Goal: Information Seeking & Learning: Learn about a topic

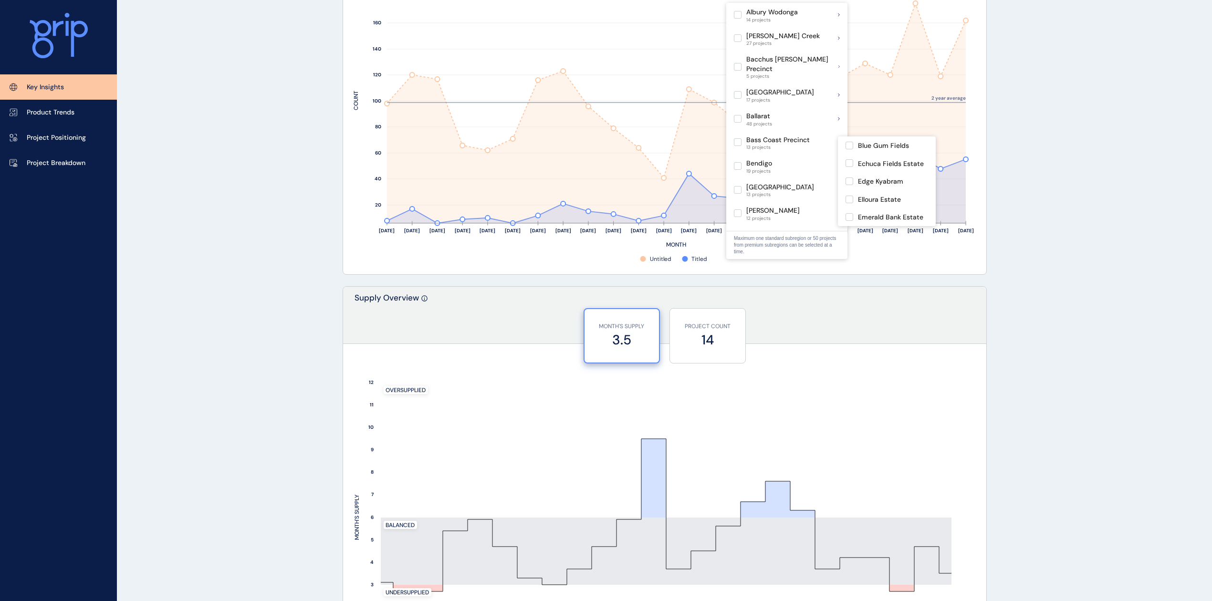
scroll to position [254, 0]
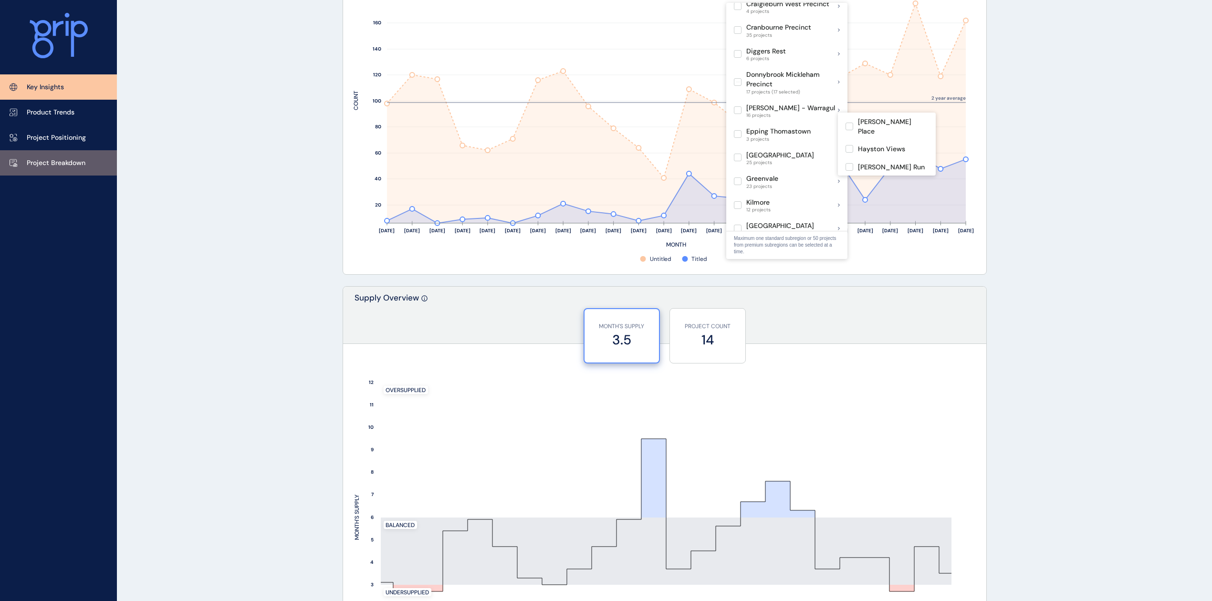
click at [72, 167] on p "Project Breakdown" at bounding box center [56, 163] width 59 height 10
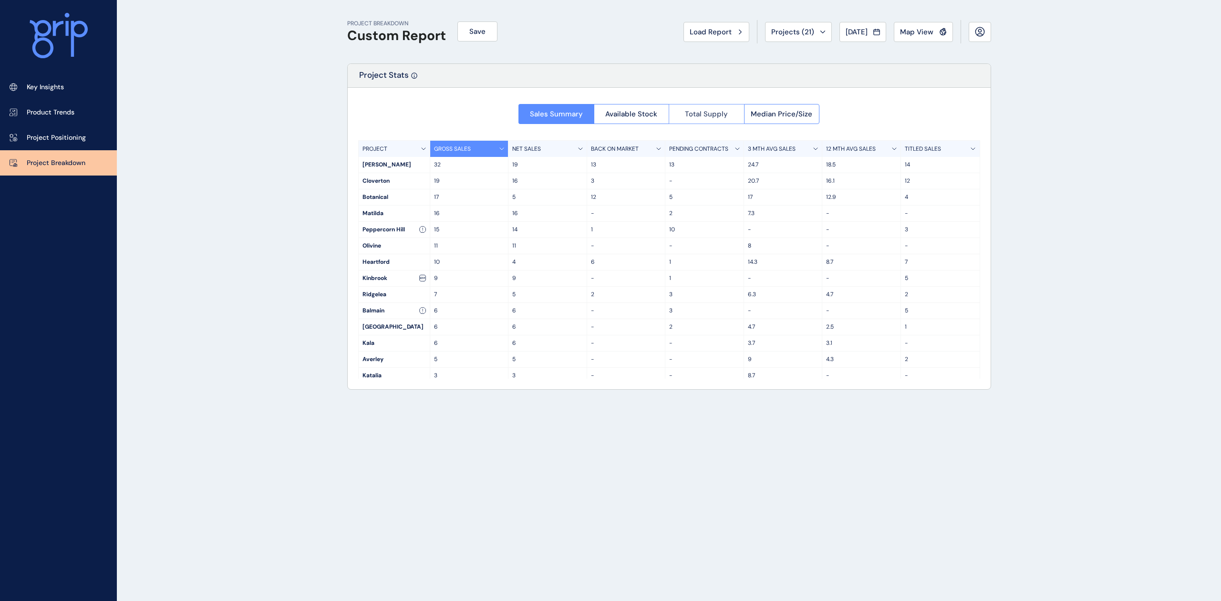
click at [719, 113] on span "Total Supply" at bounding box center [706, 114] width 43 height 10
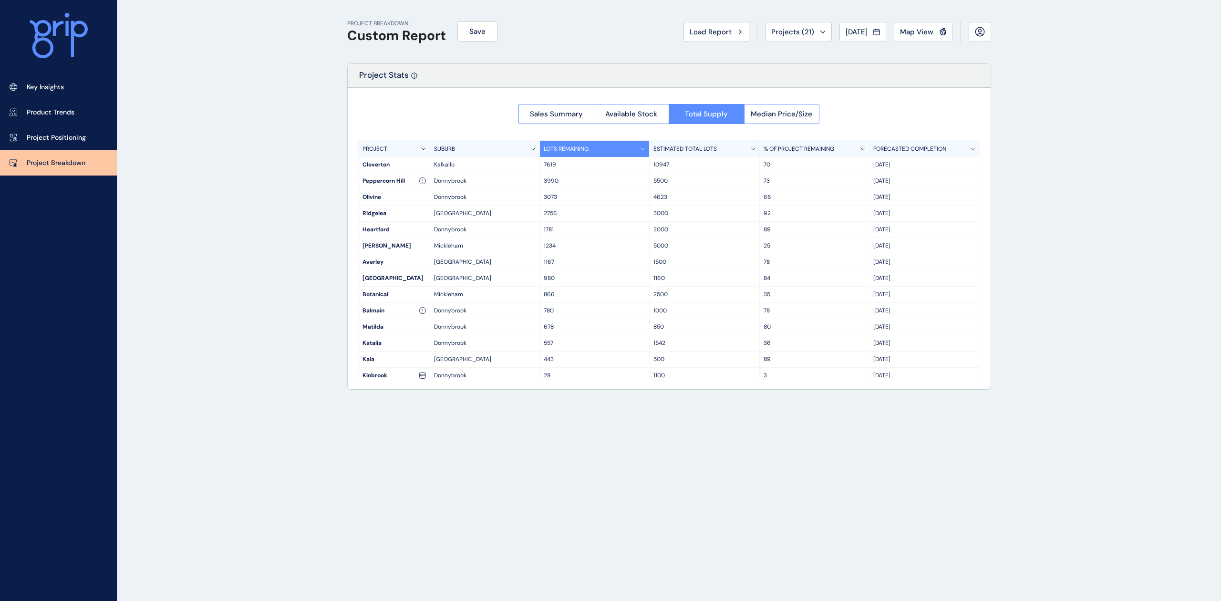
drag, startPoint x: 301, startPoint y: 65, endPoint x: 964, endPoint y: 367, distance: 728.7
click at [964, 367] on div "PROJECT BREAKDOWN Custom Report Save Load Report Projects ( 21 ) [DATE] 2025 < …" at bounding box center [610, 300] width 1221 height 601
click at [864, 447] on div "PROJECT BREAKDOWN Custom Report Save Load Report Projects ( 21 ) [DATE] 2025 < …" at bounding box center [669, 300] width 668 height 601
drag, startPoint x: 943, startPoint y: 372, endPoint x: 327, endPoint y: 133, distance: 660.9
click at [337, 134] on div "PROJECT BREAKDOWN Custom Report Save Load Report Projects ( 21 ) [DATE] 2025 < …" at bounding box center [669, 300] width 668 height 601
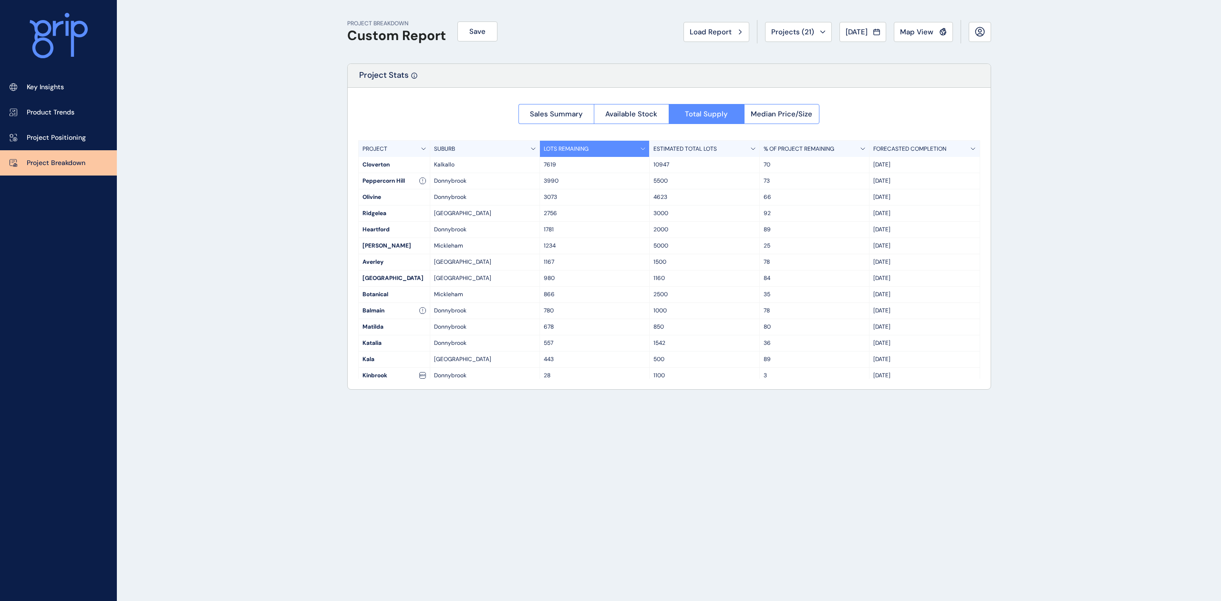
click at [823, 432] on div "PROJECT BREAKDOWN Custom Report Save Load Report Projects ( 21 ) [DATE] 2025 < …" at bounding box center [669, 300] width 668 height 601
click at [520, 95] on div "Sales Summary Available Stock Total Supply Median Price/Size PROJECT SUBURB LOT…" at bounding box center [669, 239] width 643 height 302
click at [535, 121] on button "Sales Summary" at bounding box center [556, 114] width 75 height 20
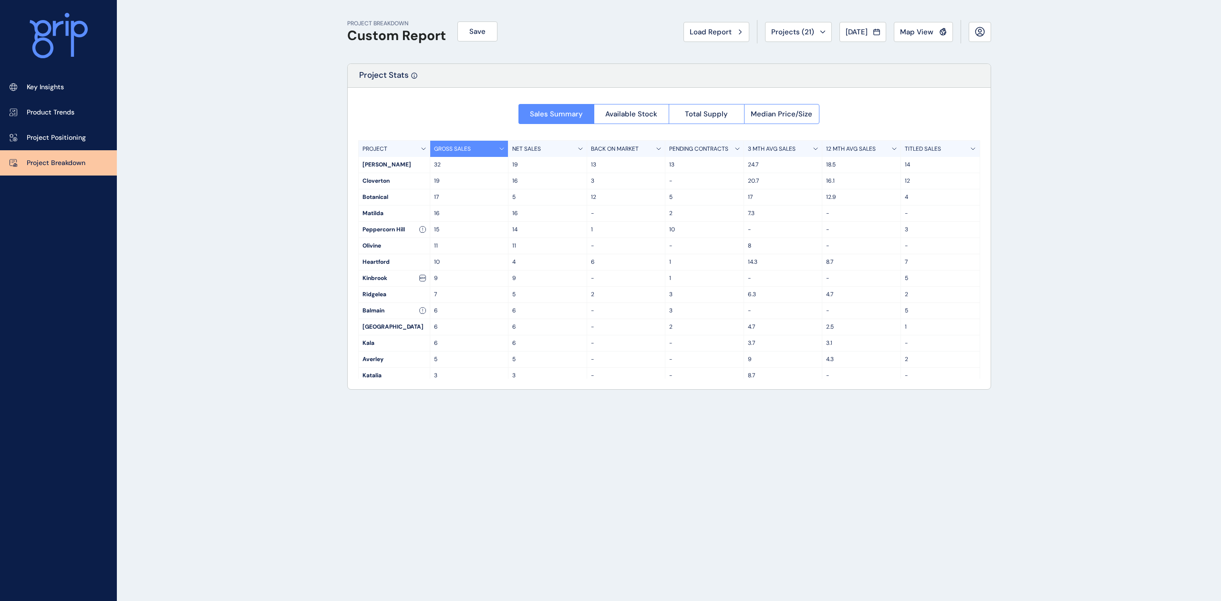
click at [791, 146] on p "3 MTH AVG SALES" at bounding box center [772, 149] width 48 height 8
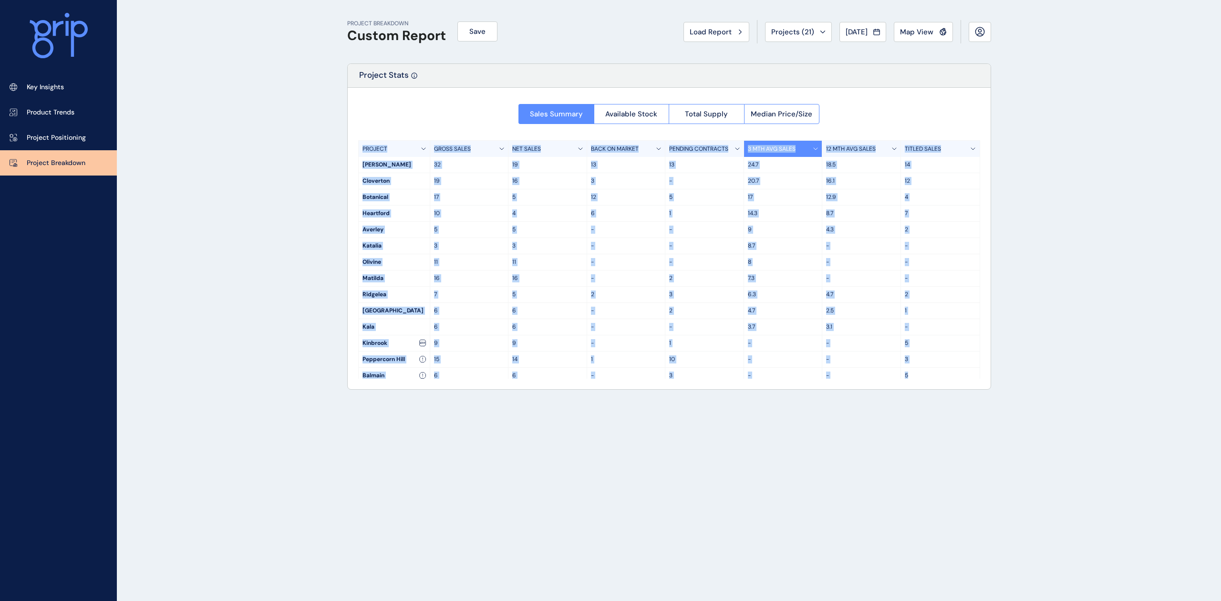
drag, startPoint x: 941, startPoint y: 370, endPoint x: 437, endPoint y: 199, distance: 532.6
click at [358, 139] on div "Sales Summary Available Stock Total Supply Median Price/Size PROJECT GROSS SALE…" at bounding box center [669, 239] width 643 height 302
copy div "PROJECT GROSS SALES NET SALES BACK ON MARKET PENDING CONTRACTS 3 MTH AVG SALES …"
click at [623, 110] on span "Available Stock" at bounding box center [631, 114] width 52 height 10
